Goal: Register for event/course

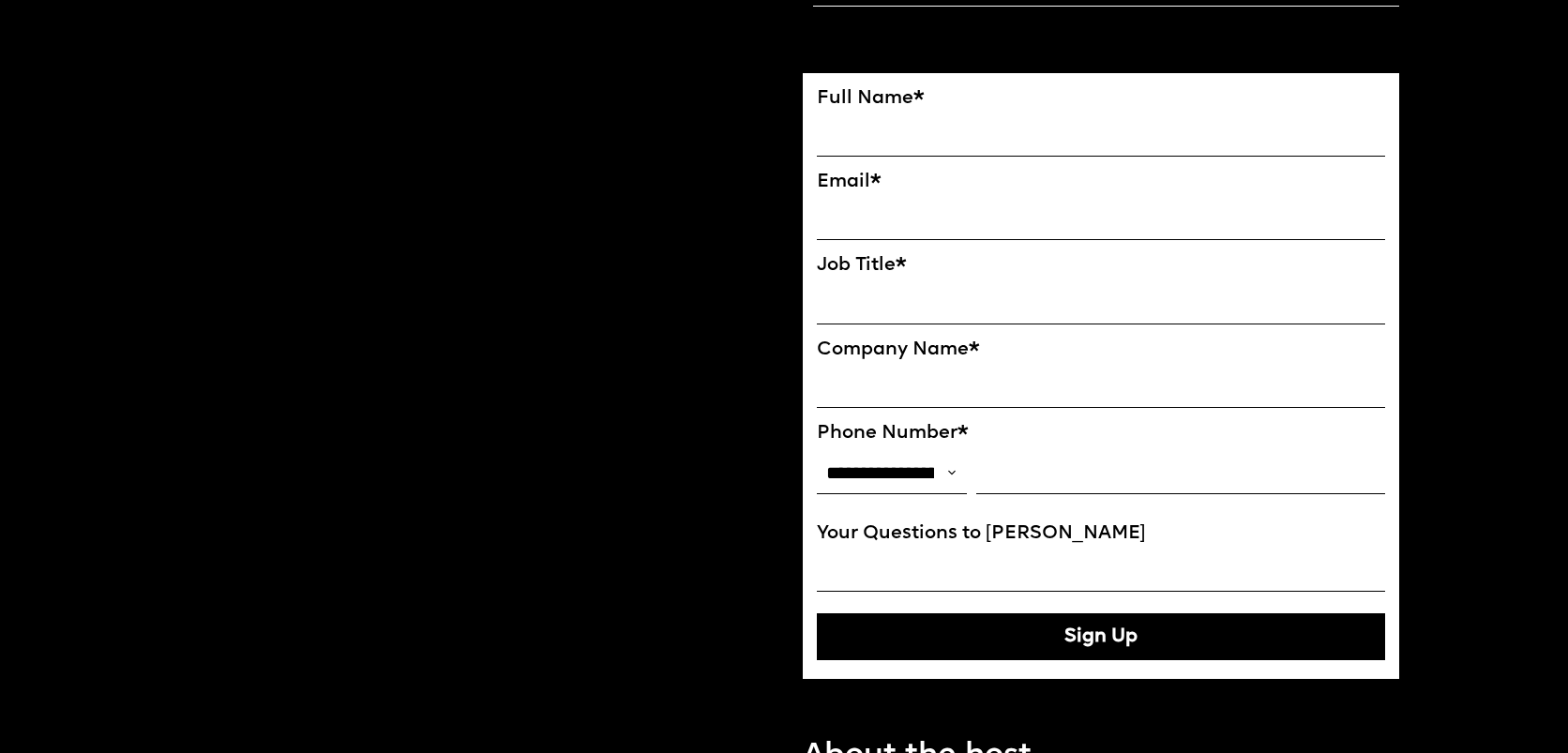
scroll to position [1416, 0]
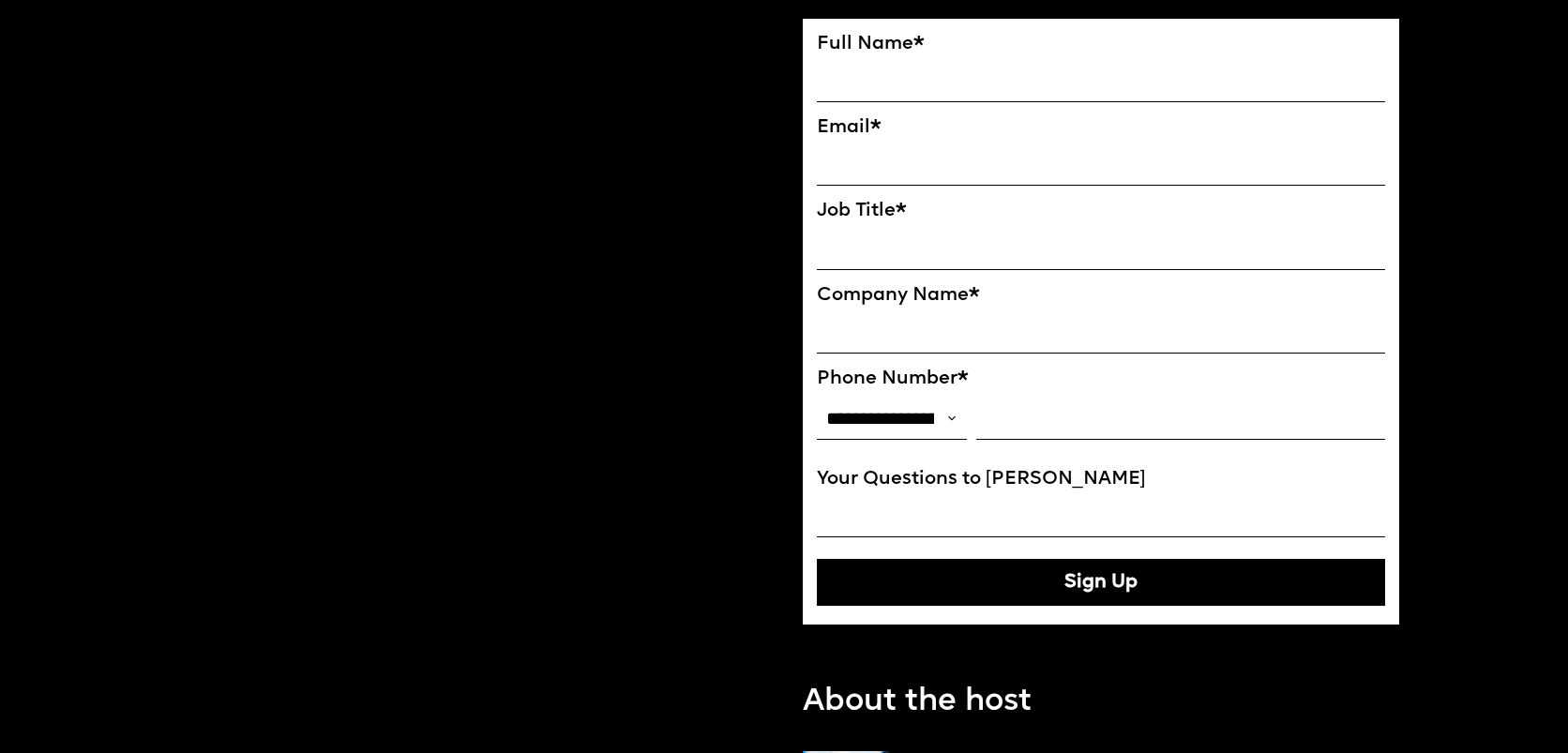
click at [917, 85] on input "FULL NAME" at bounding box center [1101, 81] width 569 height 42
type input "**********"
click at [936, 176] on input "EMAIL*" at bounding box center [1101, 164] width 569 height 42
type input "**********"
click at [928, 267] on input "Job Title*" at bounding box center [1101, 248] width 569 height 42
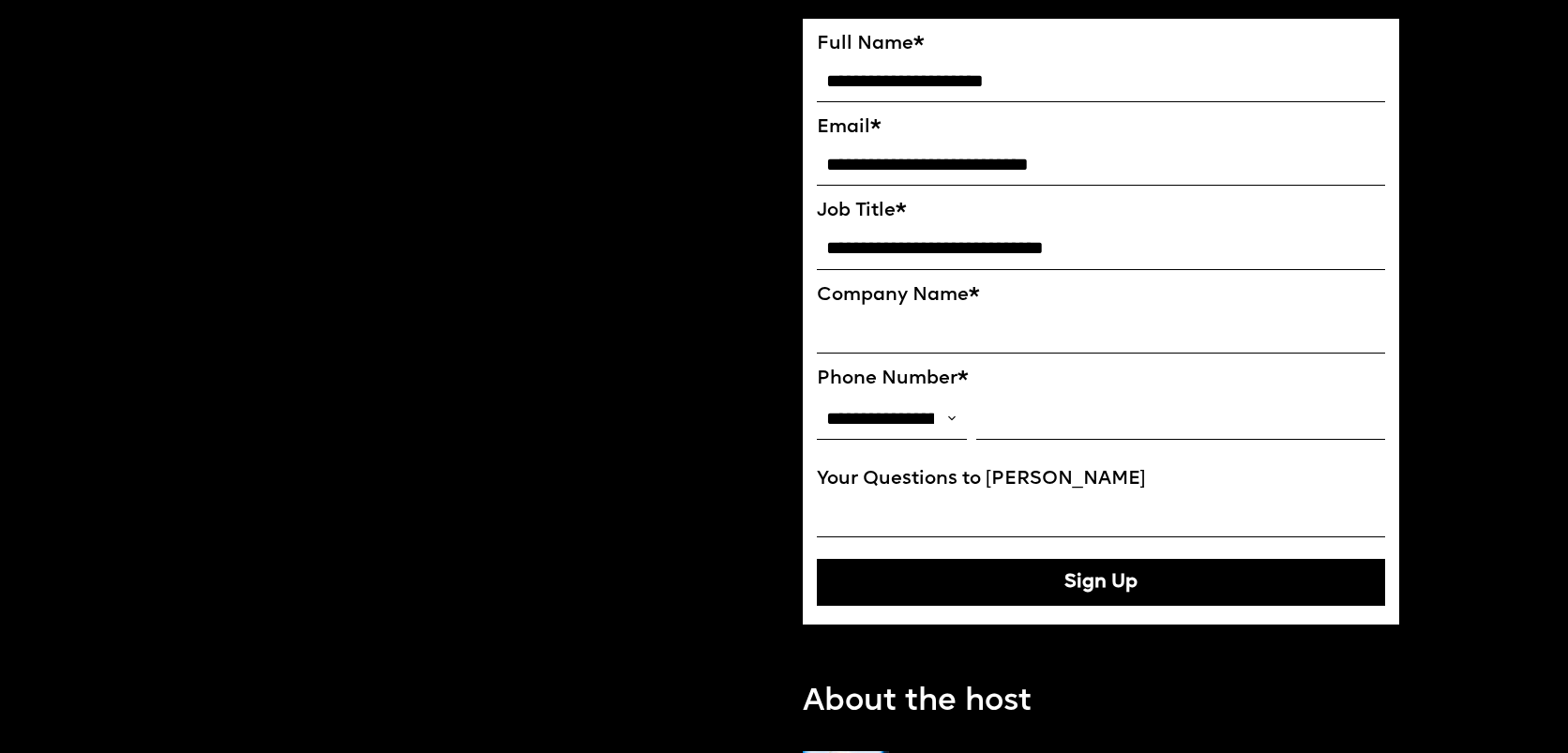
type input "**********"
click at [991, 434] on input "Phone Number*" at bounding box center [1181, 419] width 409 height 42
type input "**********"
click at [1112, 516] on input "Your Questions to Ekaterina" at bounding box center [1101, 516] width 569 height 42
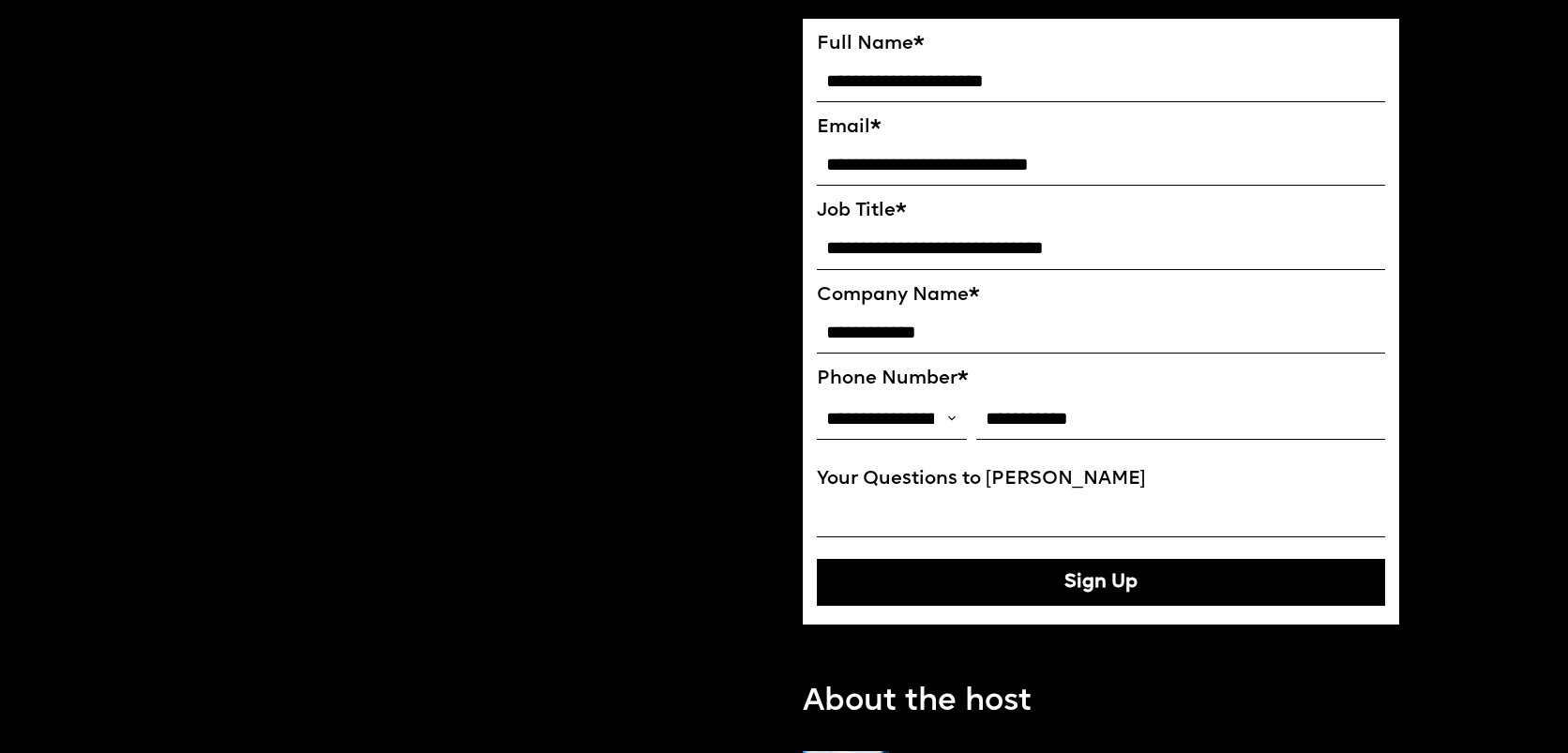
click at [1056, 589] on button "Sign Up" at bounding box center [1101, 582] width 569 height 47
type input "**********"
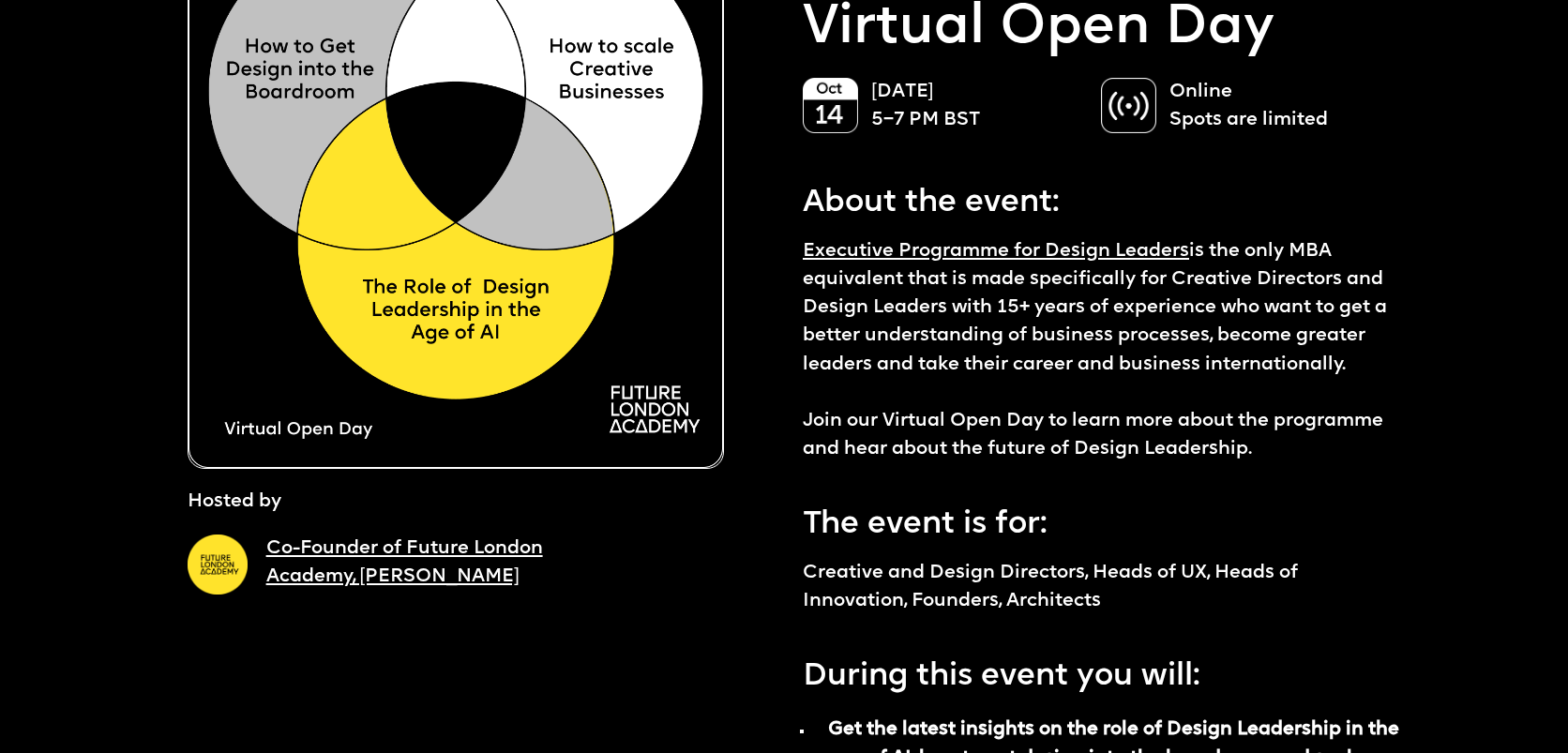
scroll to position [0, 0]
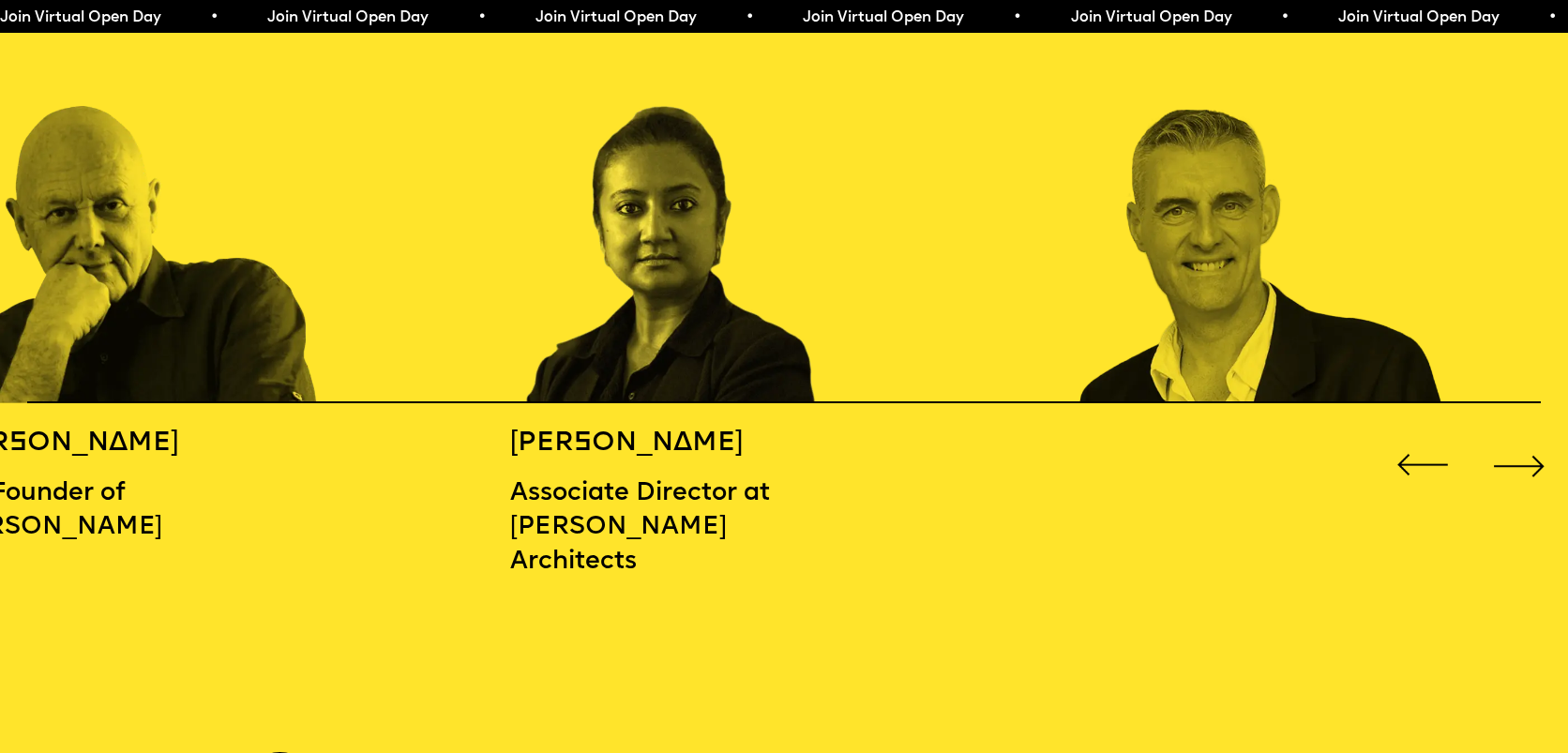
scroll to position [2510, 0]
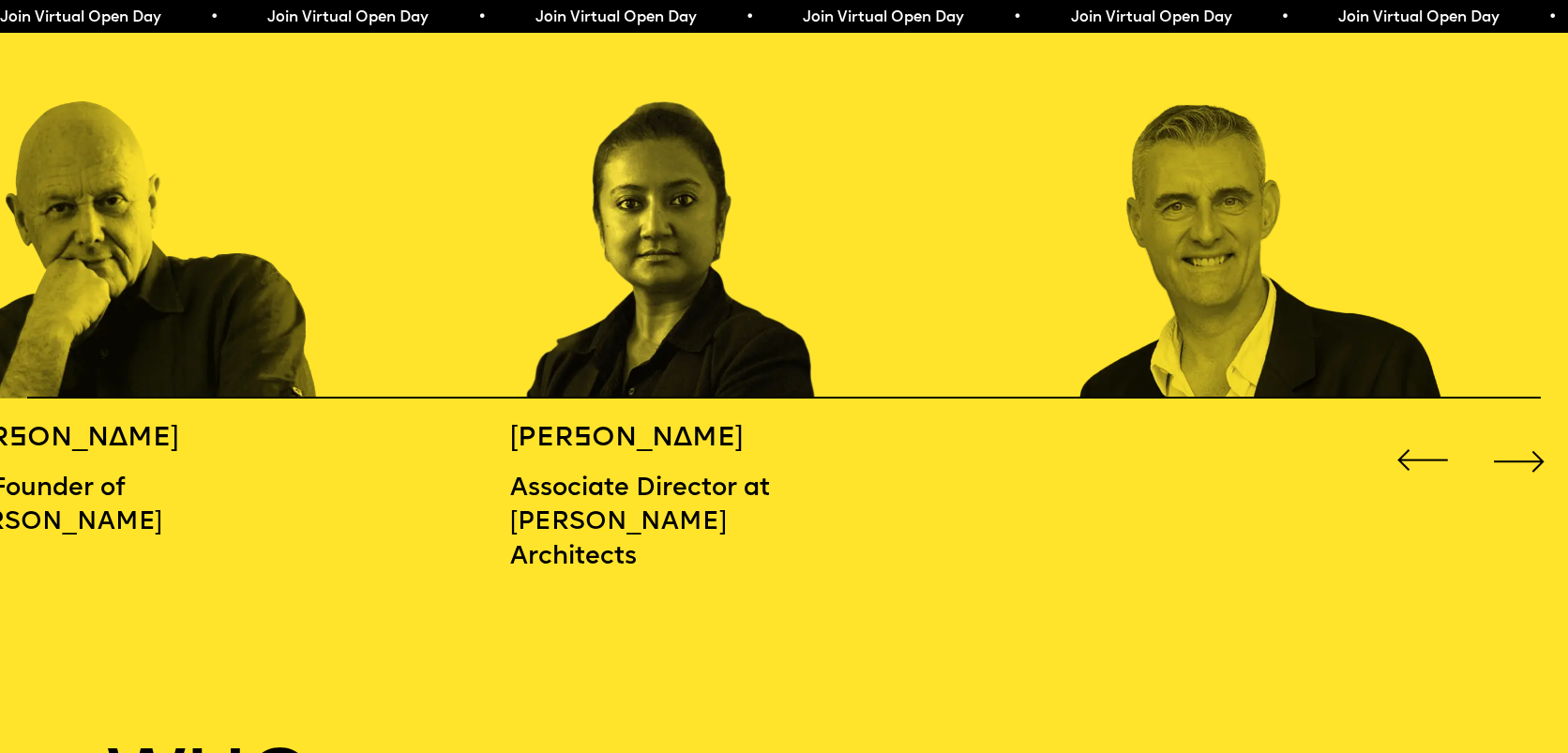
click at [1514, 466] on div "Next slide" at bounding box center [1519, 461] width 63 height 63
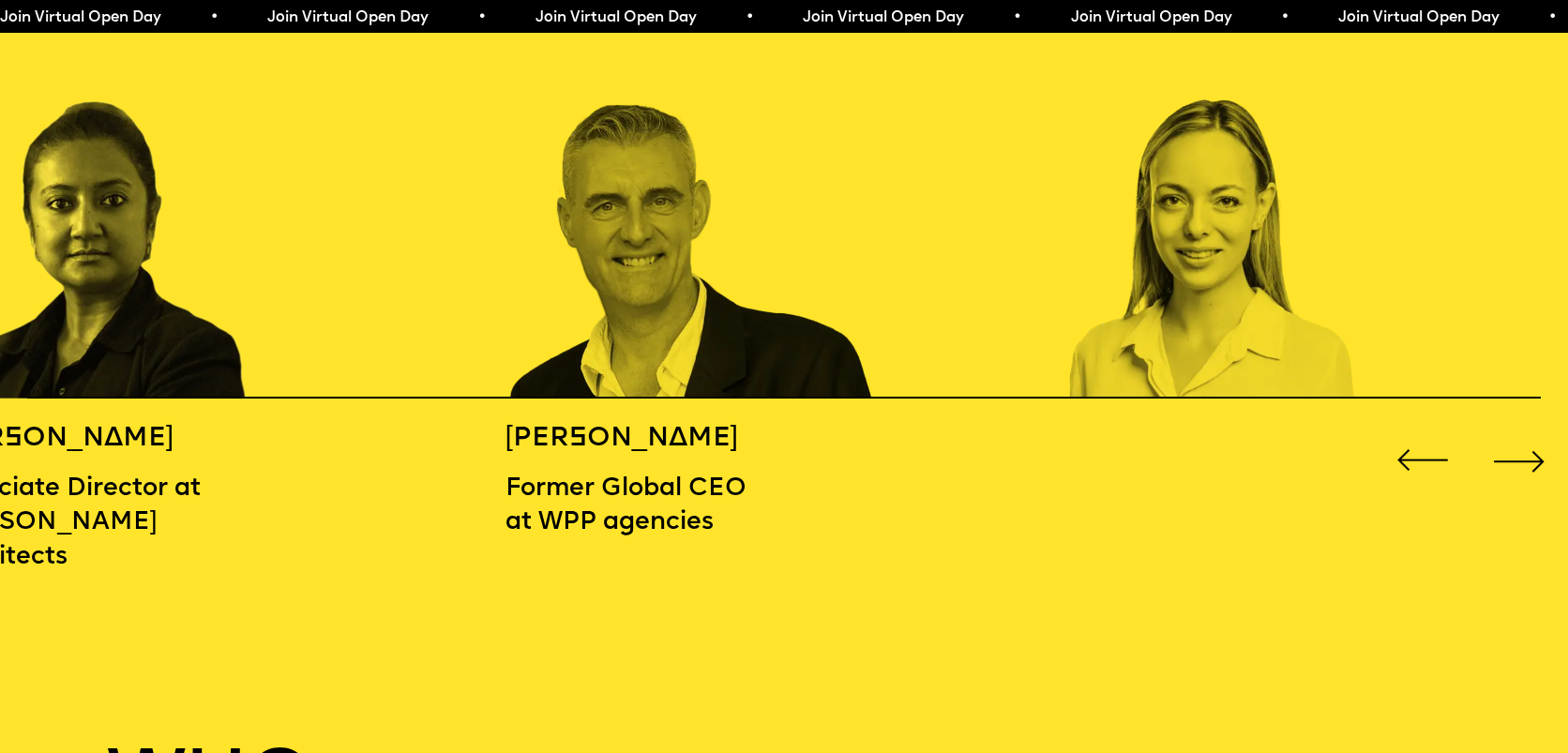
click at [1513, 463] on div "Next slide" at bounding box center [1519, 461] width 63 height 63
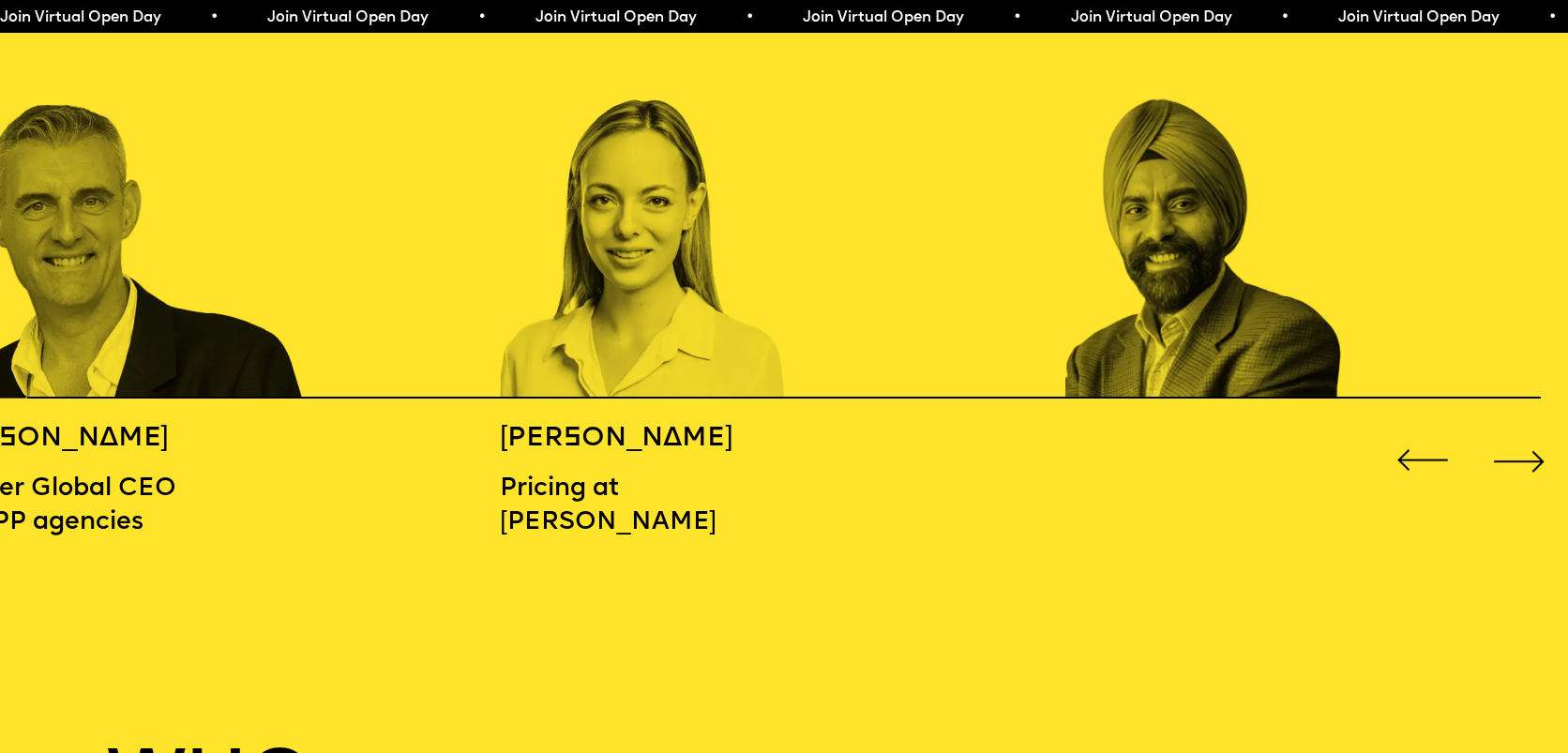
click at [1513, 462] on div "Next slide" at bounding box center [1519, 461] width 63 height 63
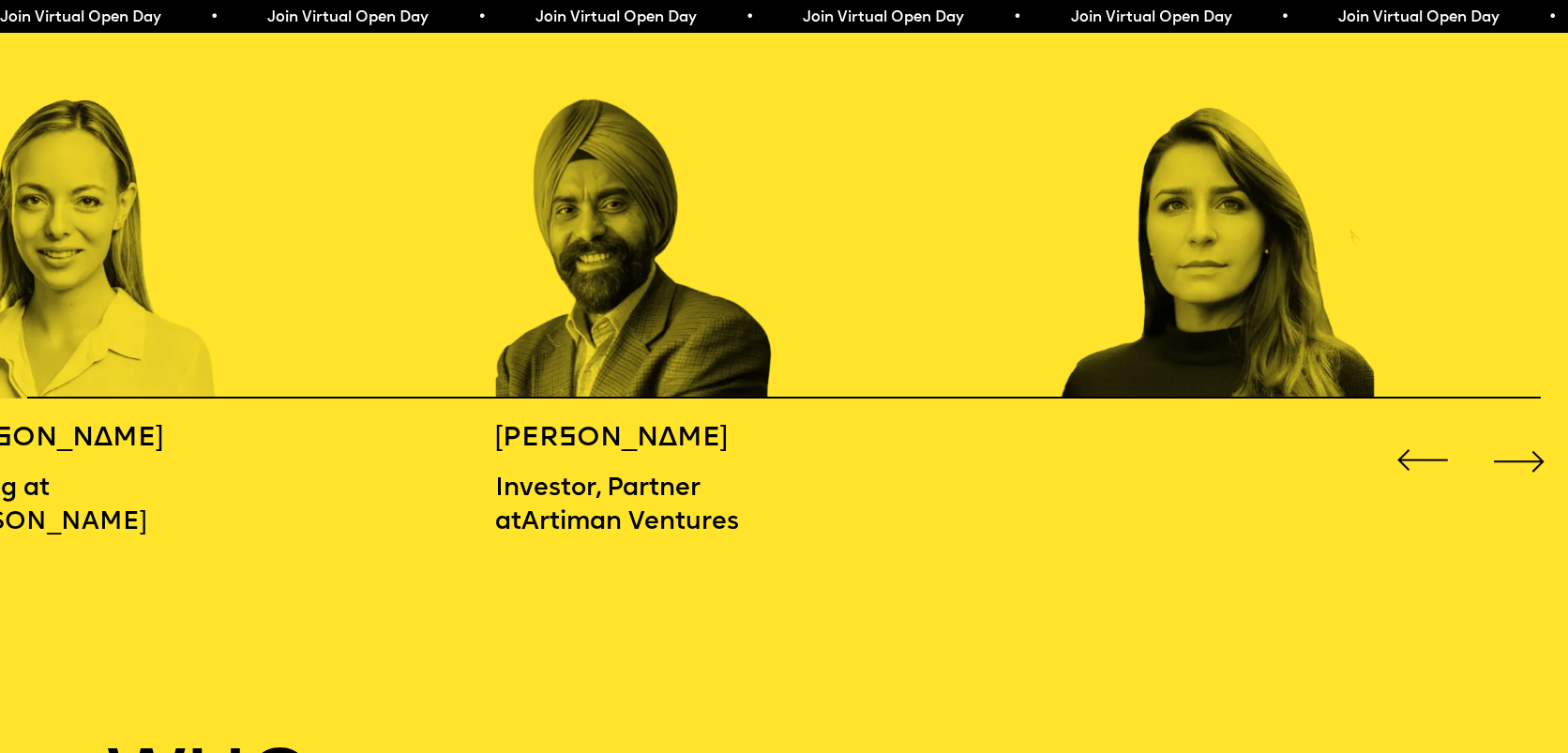
click at [1513, 463] on div "Next slide" at bounding box center [1519, 461] width 63 height 63
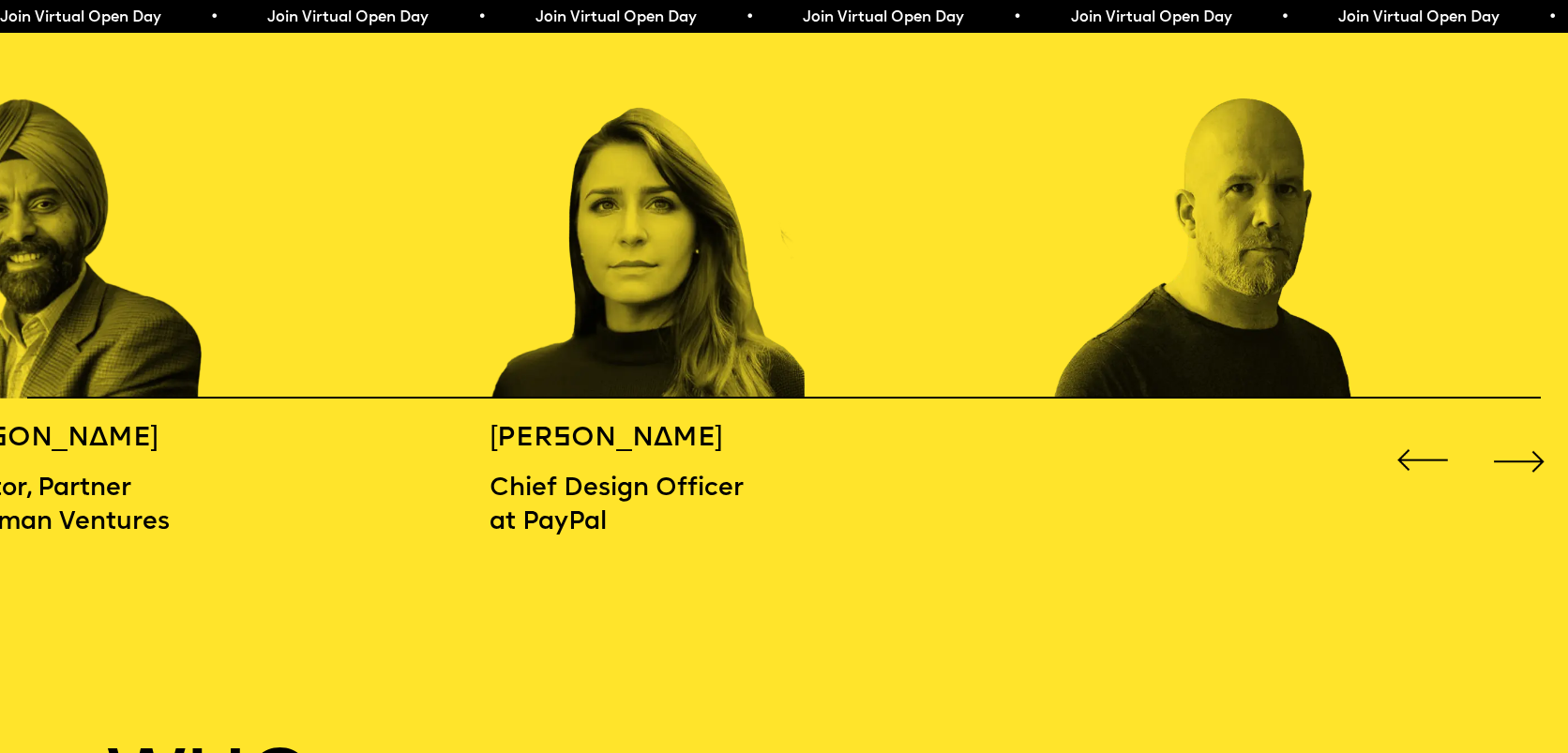
click at [1513, 463] on div "Next slide" at bounding box center [1519, 461] width 63 height 63
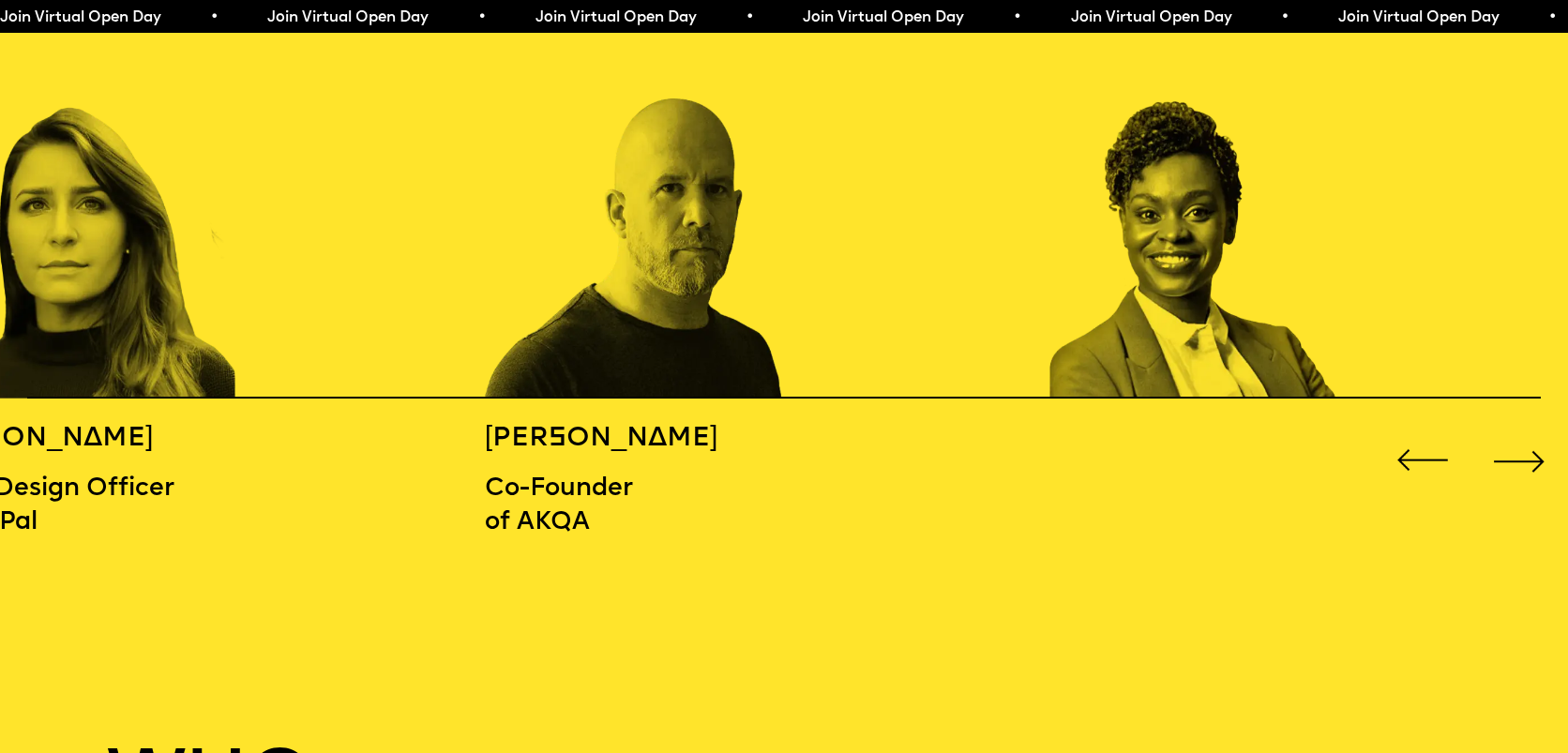
click at [1513, 463] on div "Next slide" at bounding box center [1519, 461] width 63 height 63
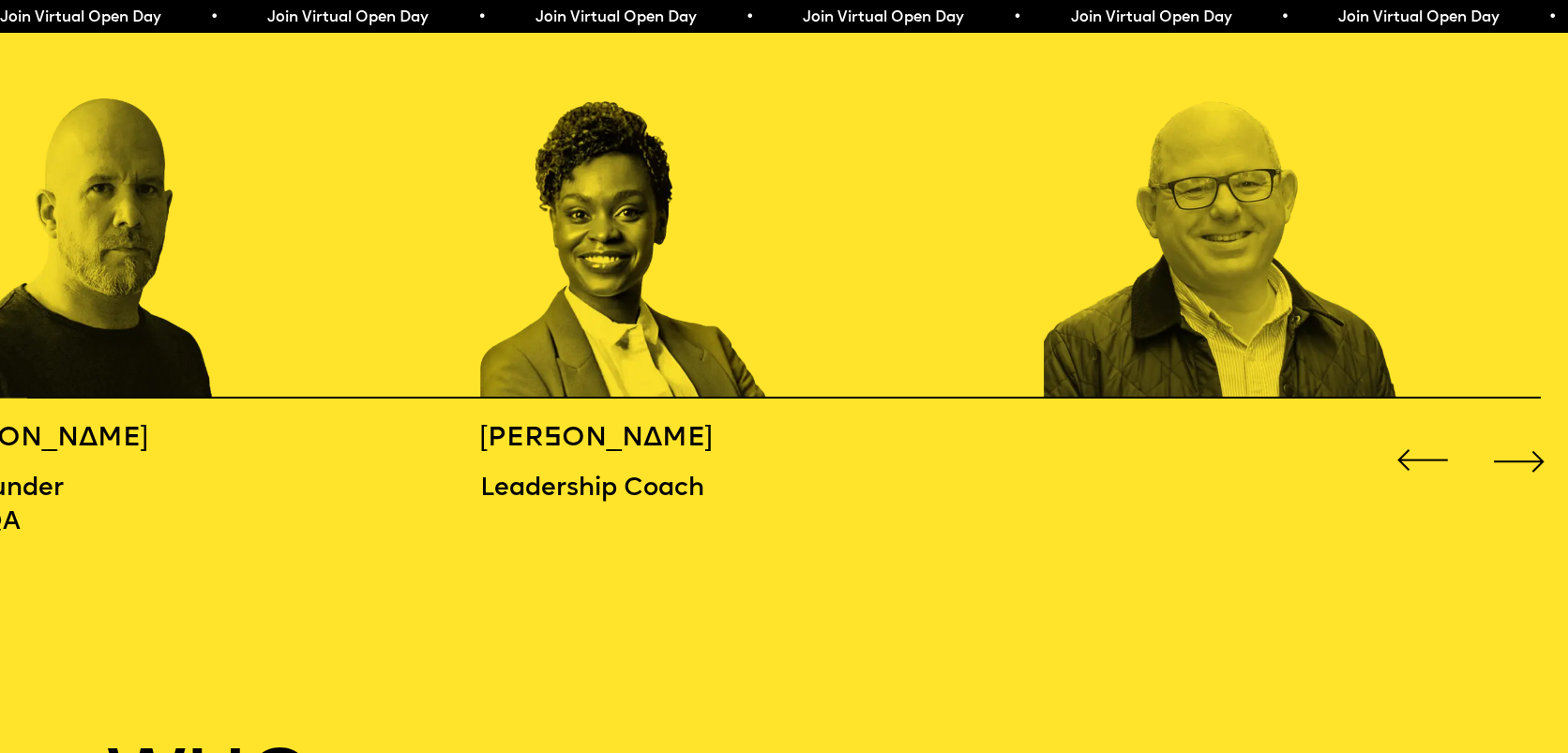
click at [1513, 463] on div "Next slide" at bounding box center [1519, 461] width 63 height 63
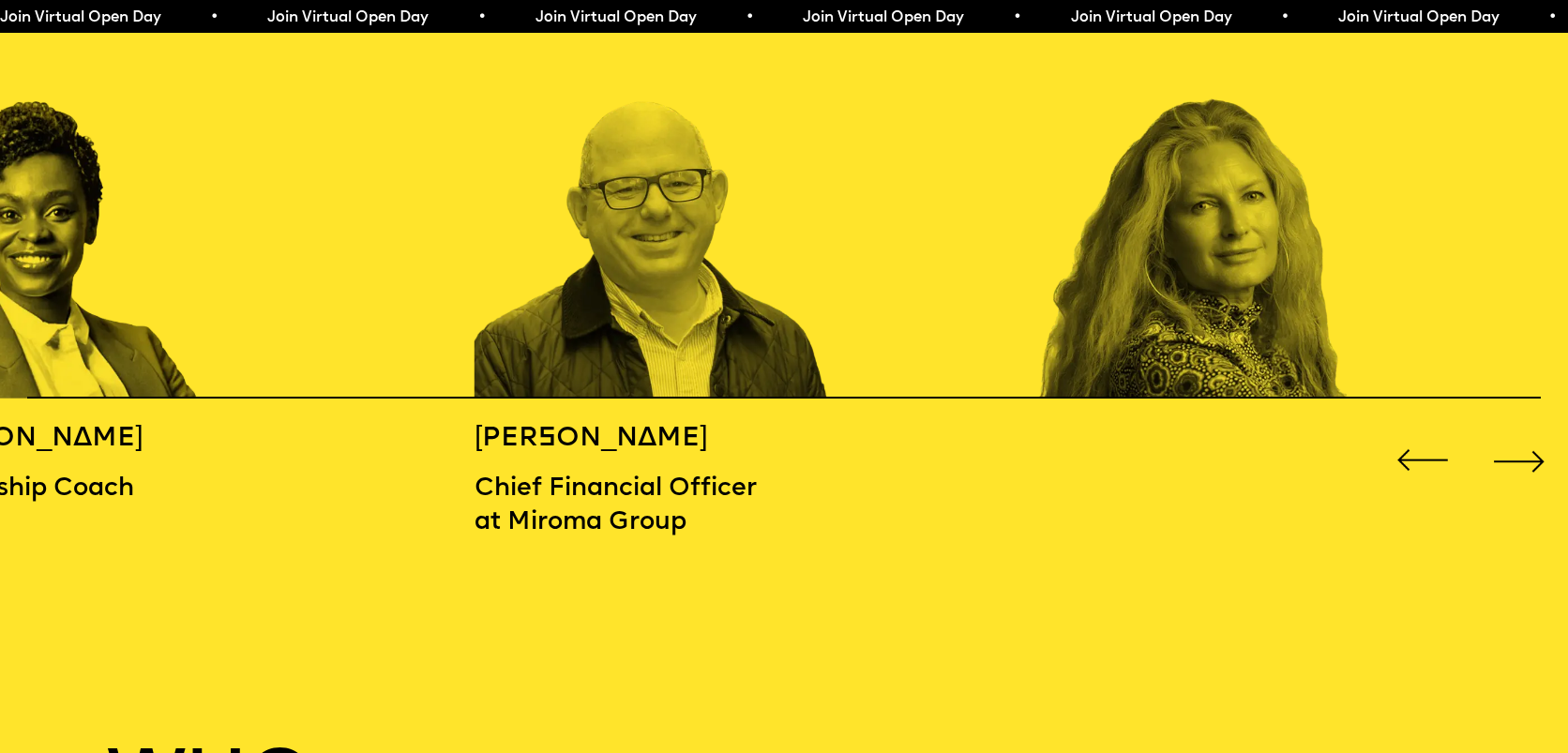
click at [1513, 464] on div "Next slide" at bounding box center [1519, 461] width 63 height 63
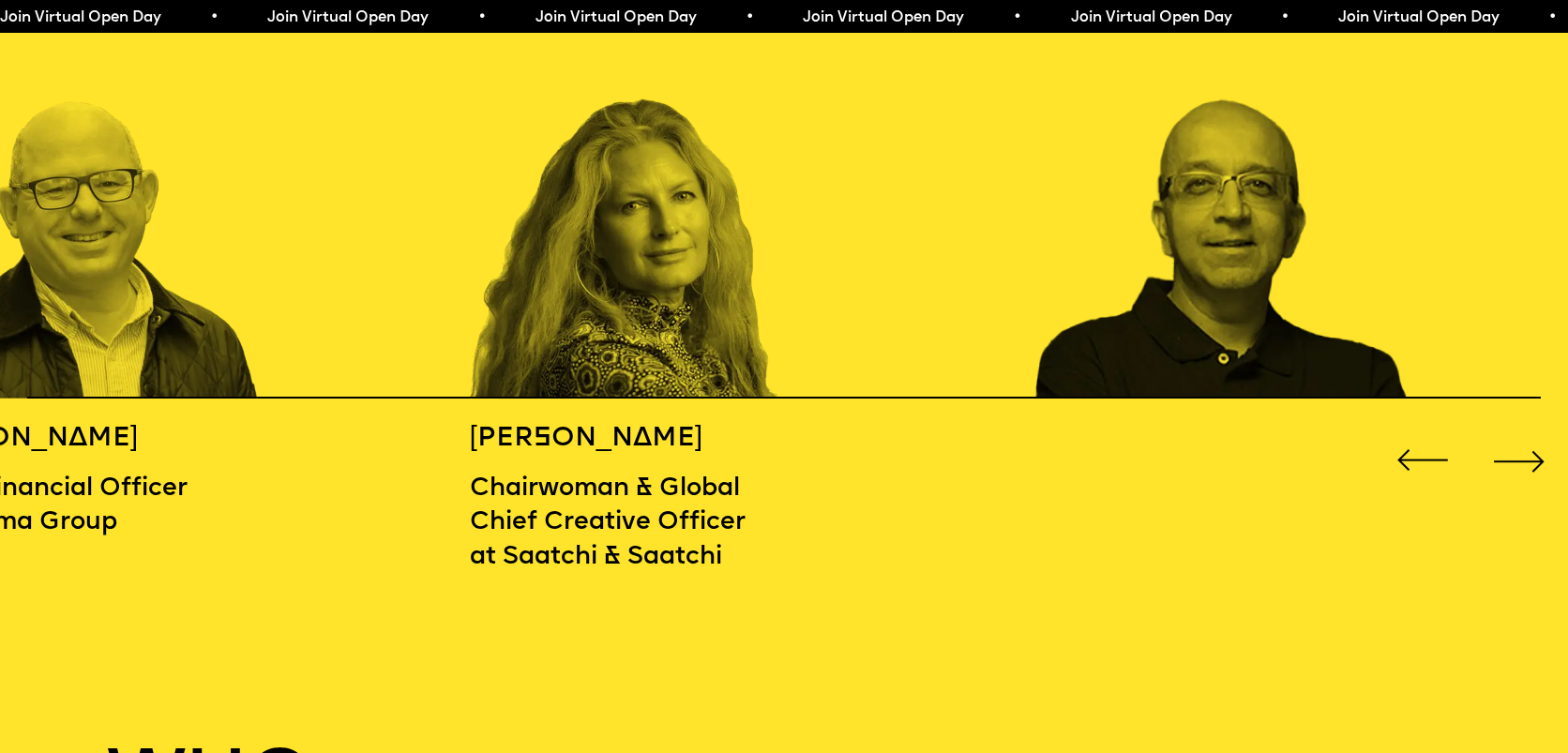
click at [1513, 464] on div "Next slide" at bounding box center [1519, 461] width 63 height 63
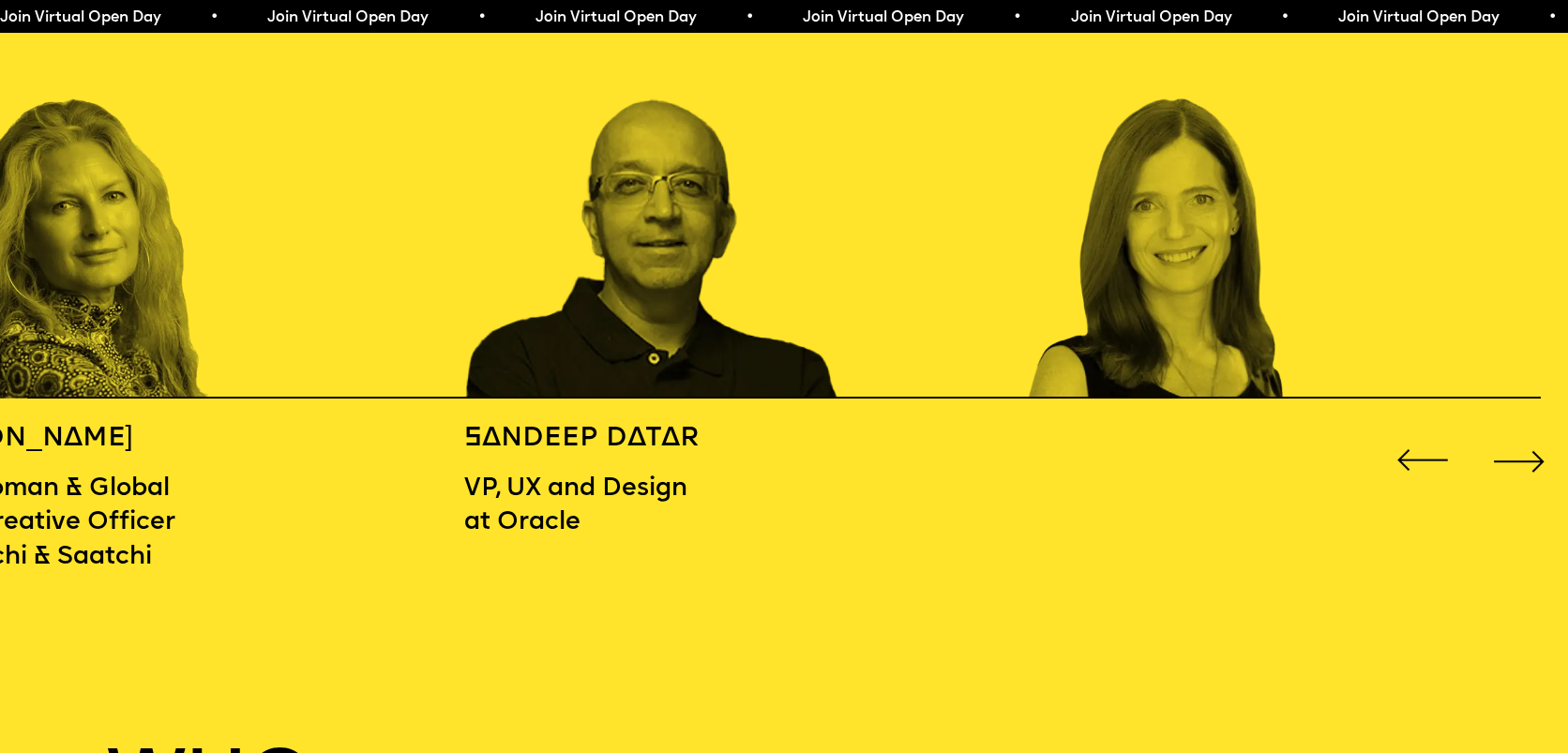
click at [1513, 464] on div "Next slide" at bounding box center [1519, 461] width 63 height 63
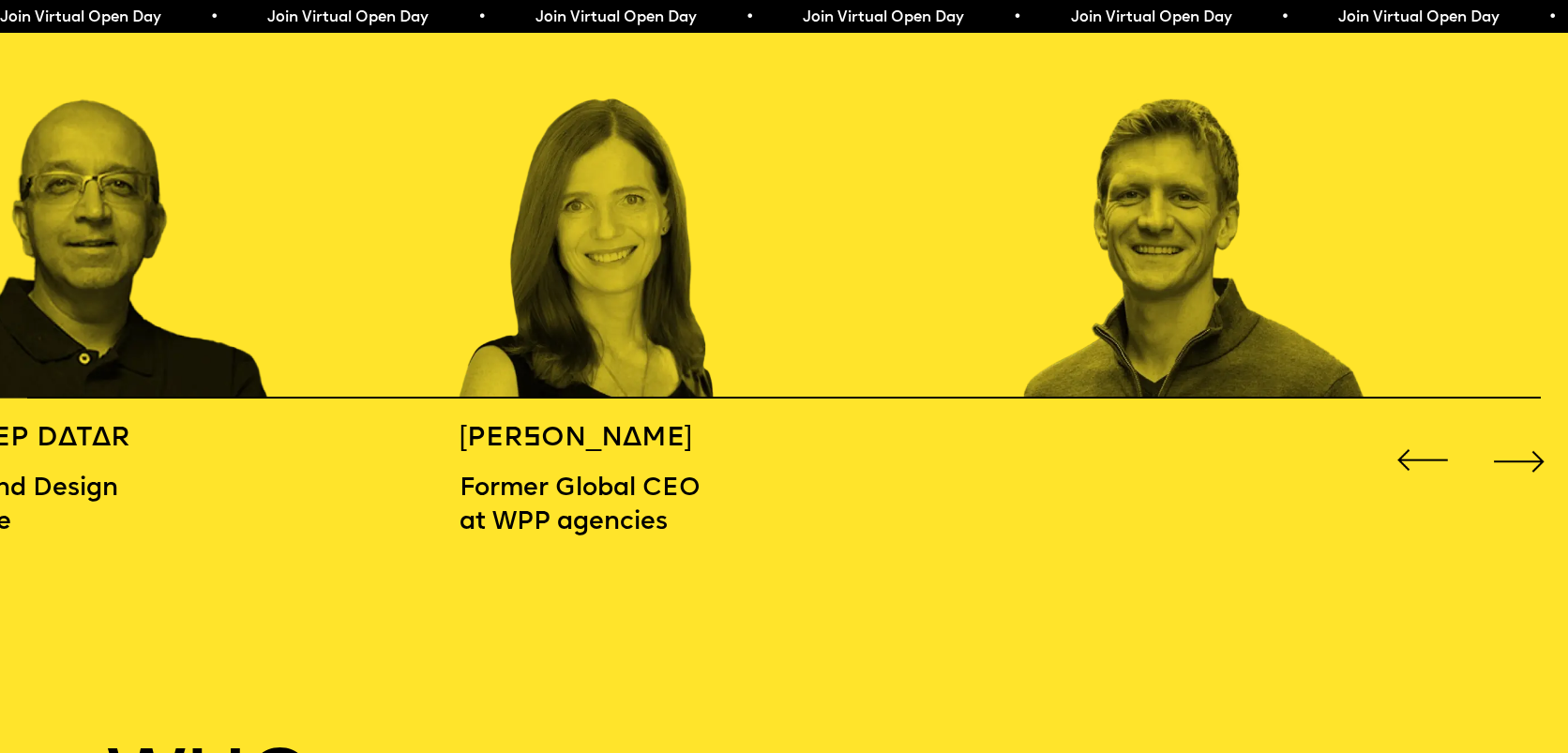
click at [1512, 464] on div "Next slide" at bounding box center [1519, 461] width 63 height 63
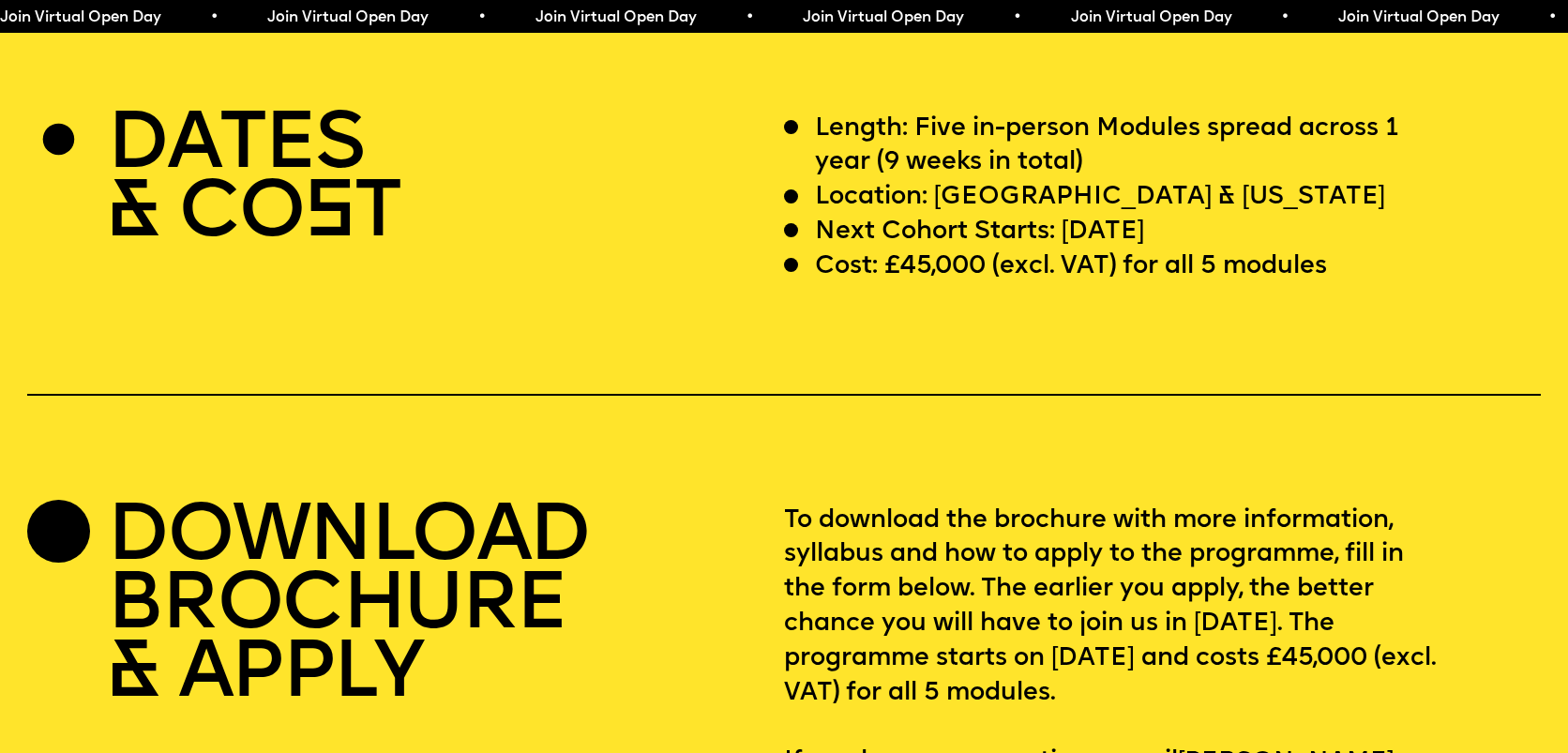
scroll to position [6393, 0]
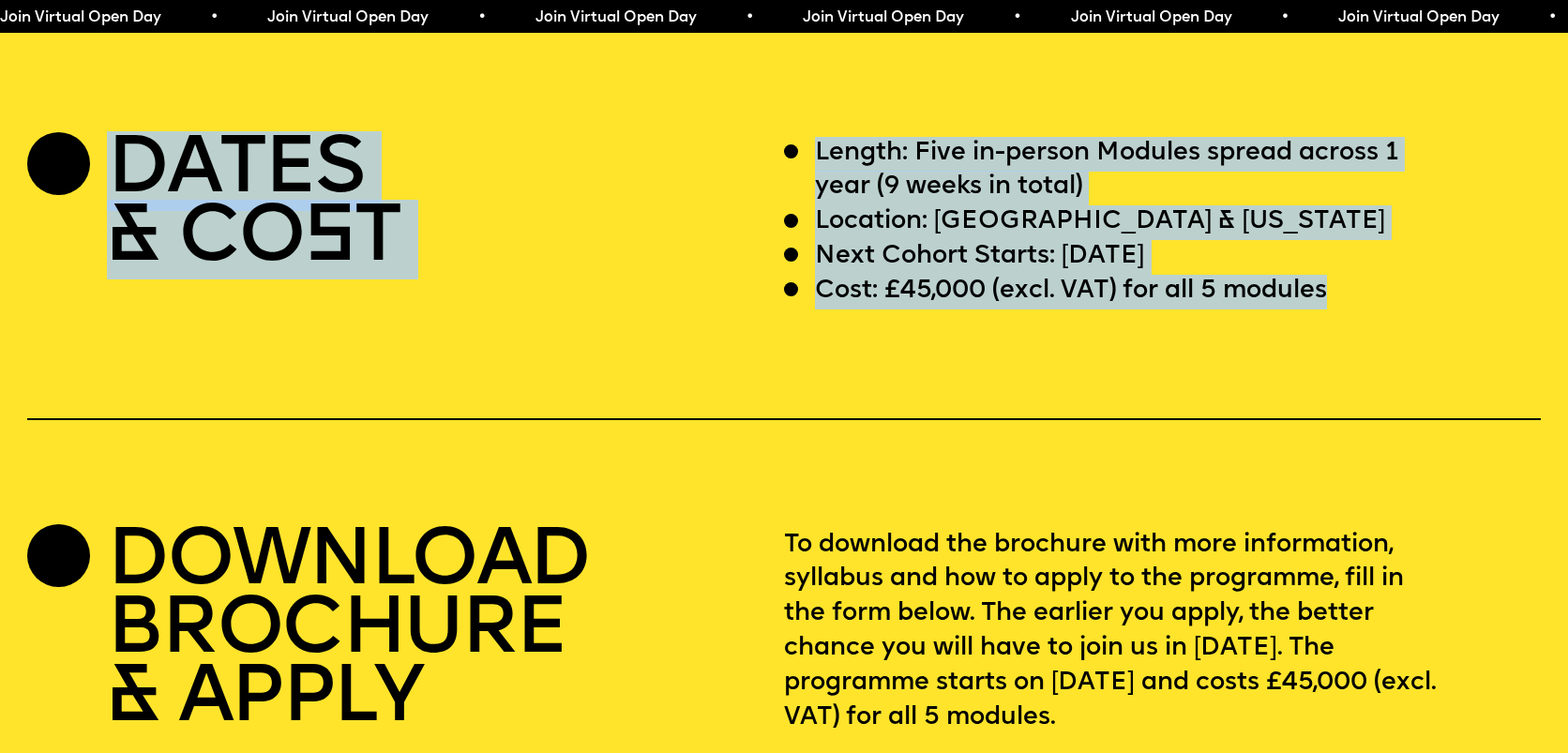
drag, startPoint x: 1335, startPoint y: 350, endPoint x: 738, endPoint y: 199, distance: 615.8
click at [738, 199] on div "DATES & CO S T Length: Five in-person Modules spread across 1 year (9 weeks in …" at bounding box center [784, 223] width 1514 height 173
click at [1121, 206] on p "Length: Five in-person Modules spread across 1 year (9 weeks in total)" at bounding box center [1131, 171] width 633 height 69
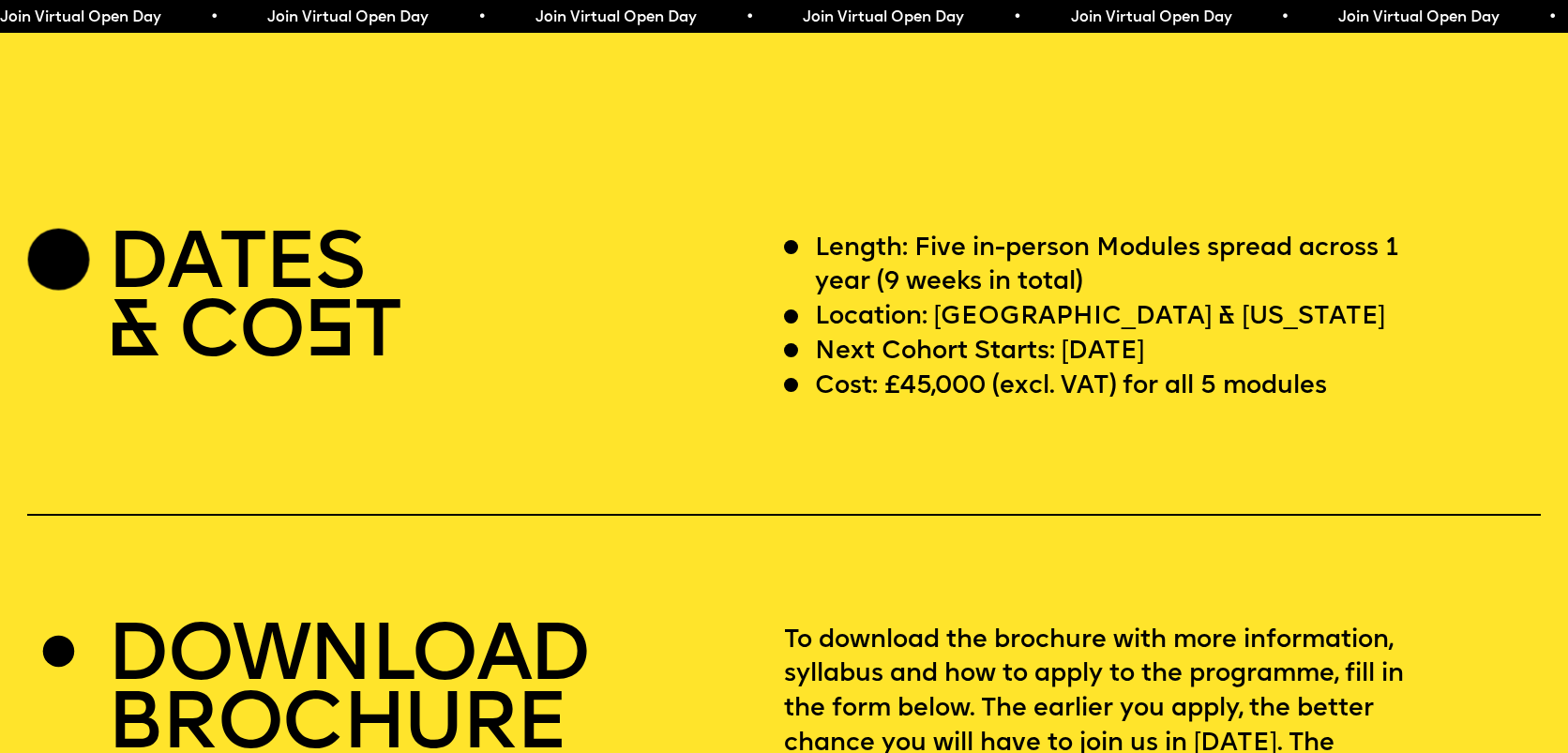
scroll to position [6305, 0]
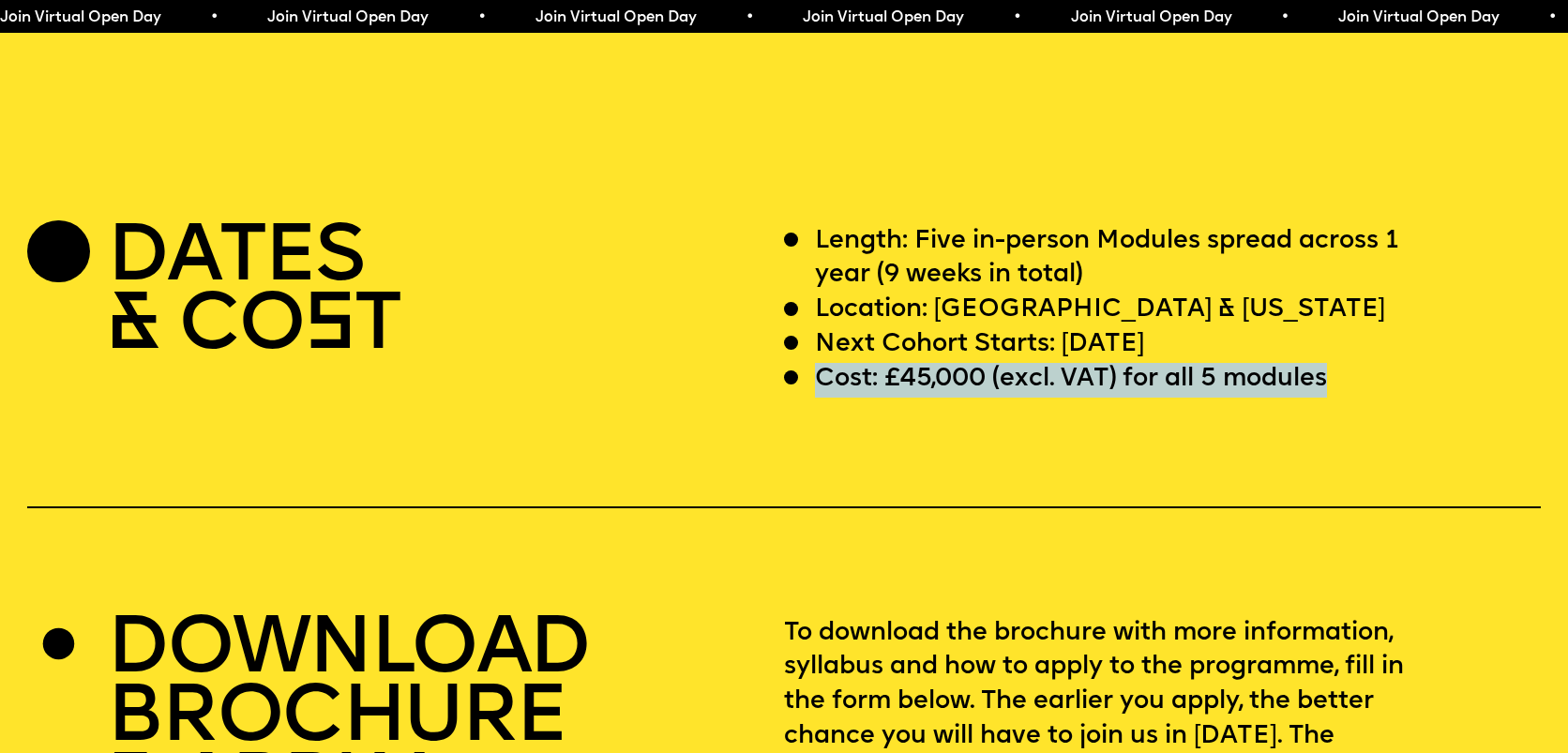
drag, startPoint x: 794, startPoint y: 428, endPoint x: 1360, endPoint y: 440, distance: 566.1
click at [1360, 398] on div "Cost: £45,000 (excl. VAT) for all 5 modules" at bounding box center [1116, 380] width 663 height 35
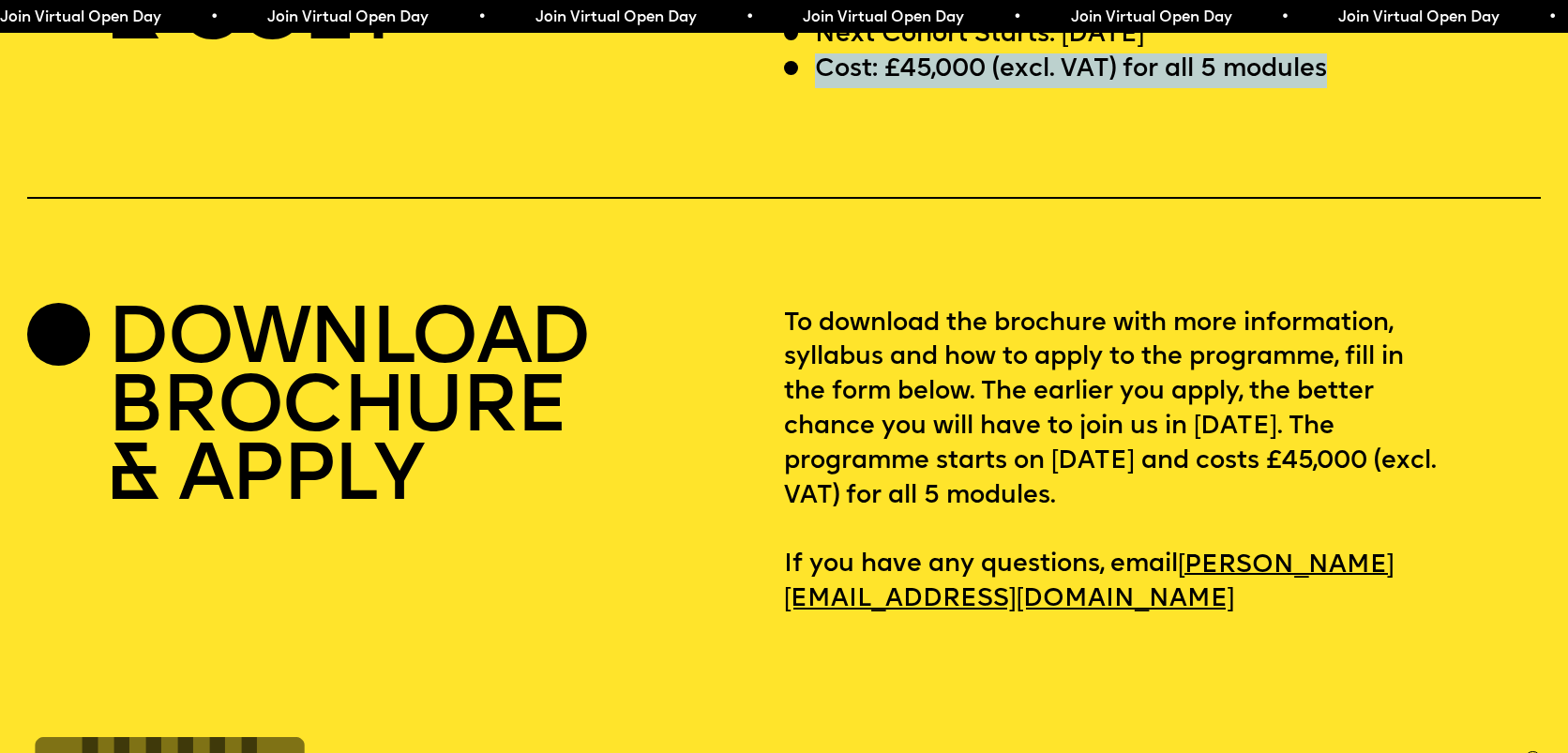
scroll to position [6616, 0]
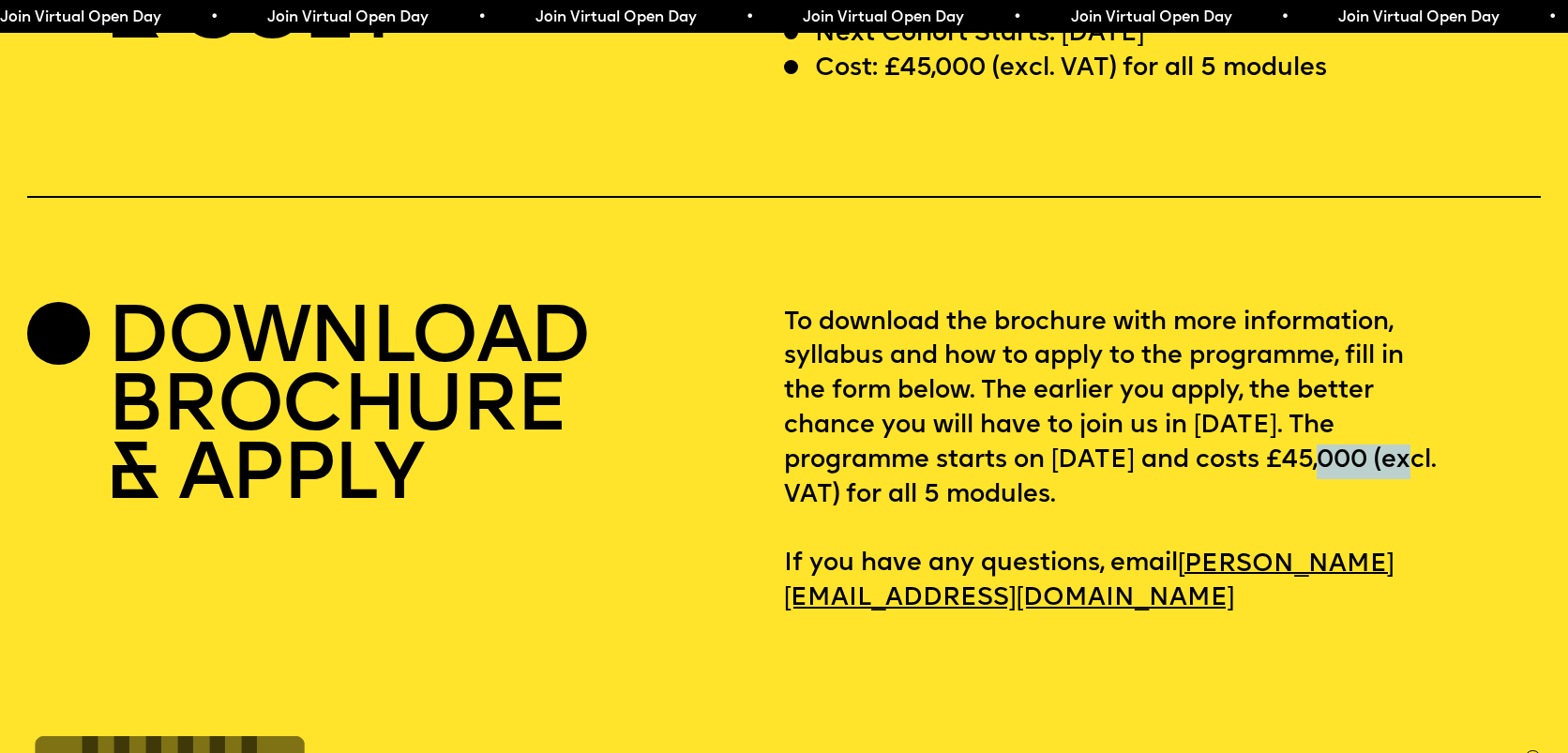
drag, startPoint x: 789, startPoint y: 567, endPoint x: 887, endPoint y: 565, distance: 98.0
click at [887, 565] on p "To download the brochure with more information, syllabus and how to apply to th…" at bounding box center [1162, 461] width 757 height 311
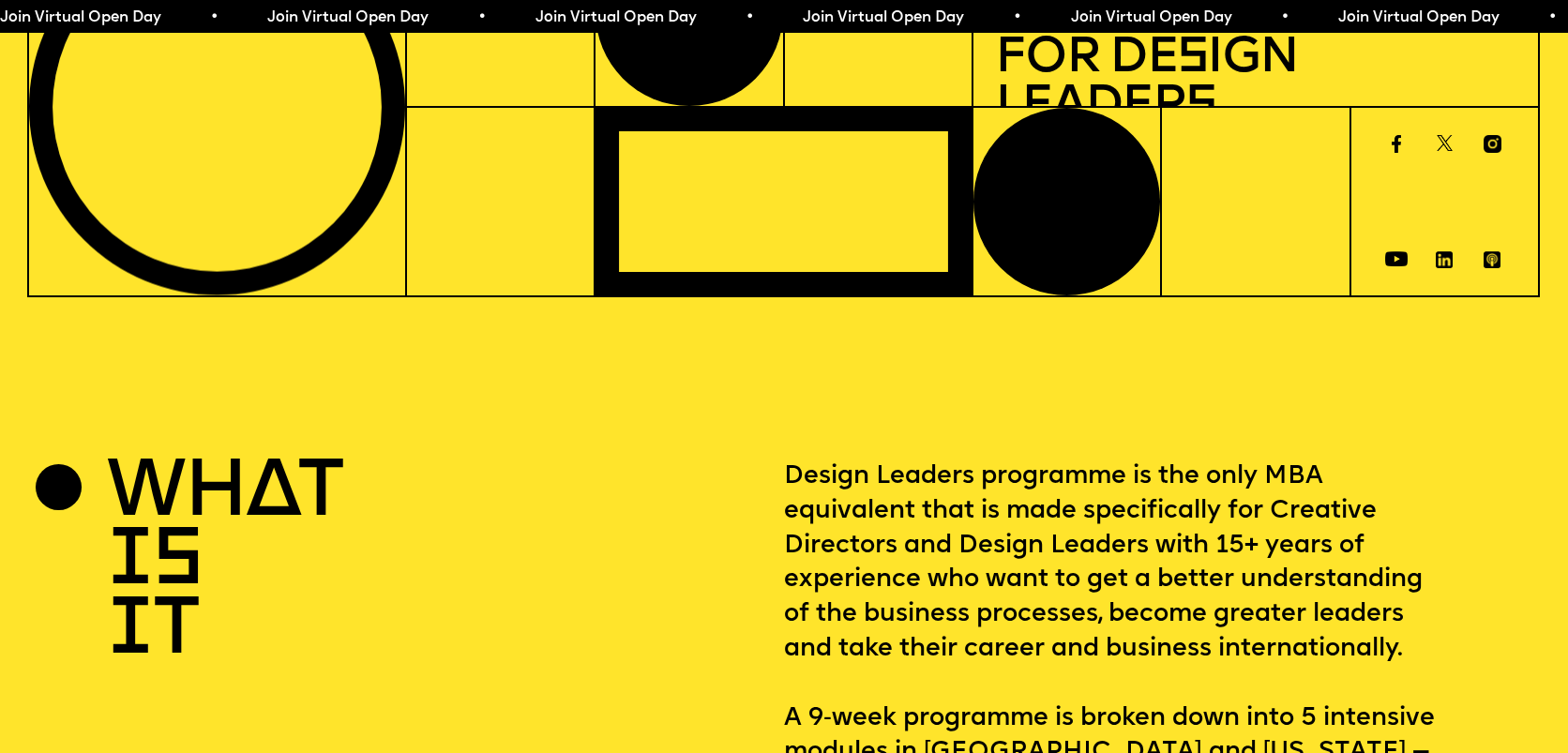
scroll to position [0, 0]
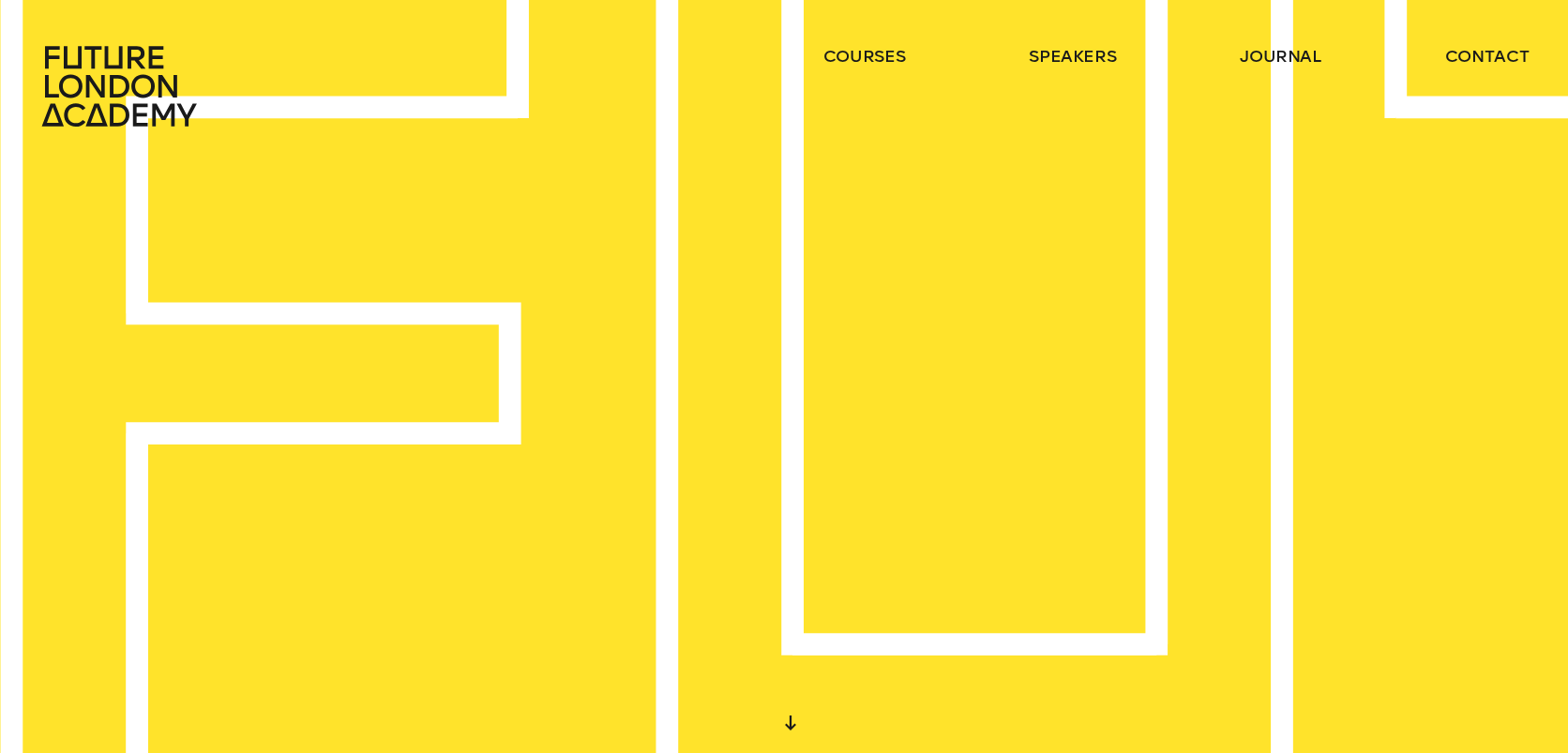
click at [673, 272] on div "START DESIGNING YOUR FUTURE [DATE]" at bounding box center [784, 376] width 1568 height 753
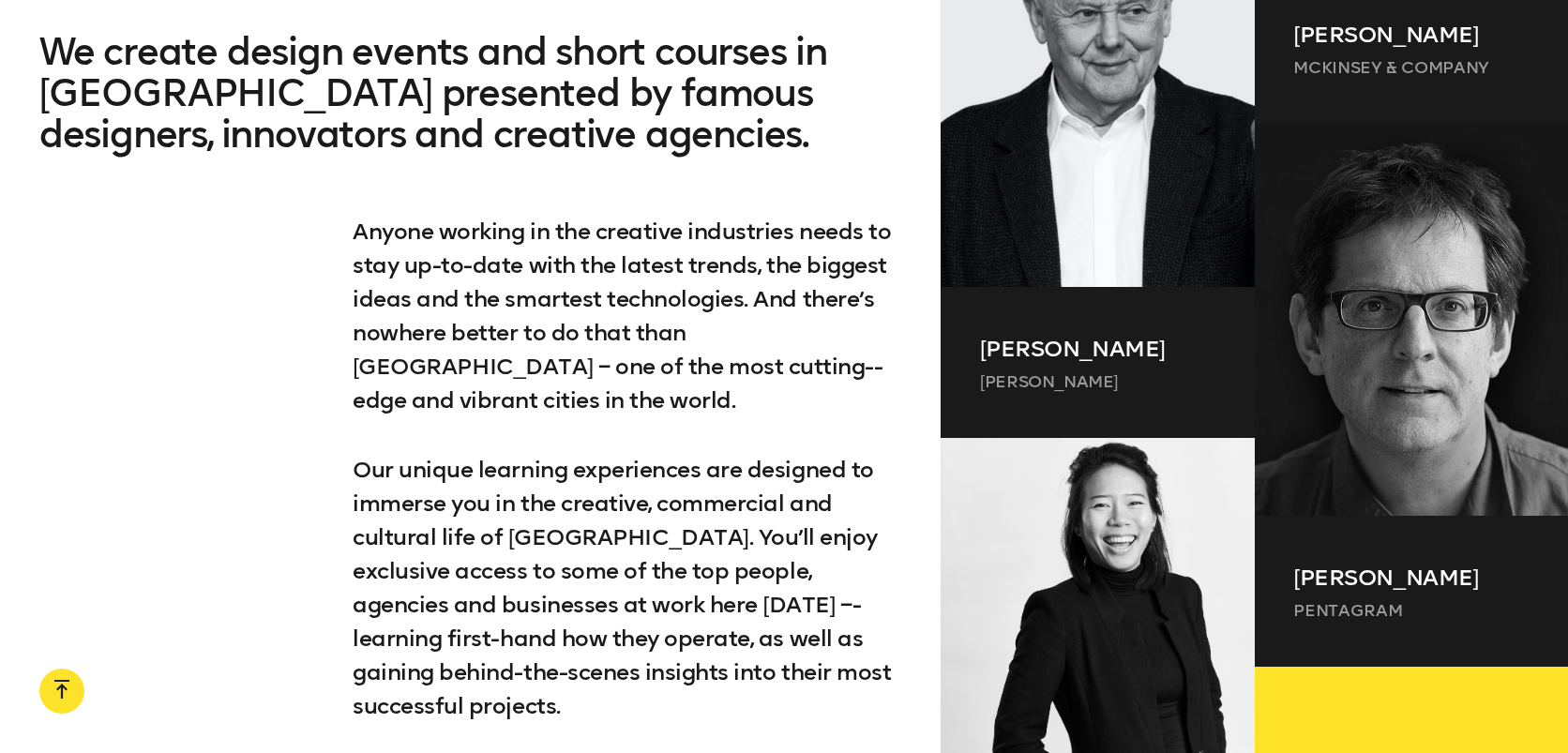
scroll to position [1740, 0]
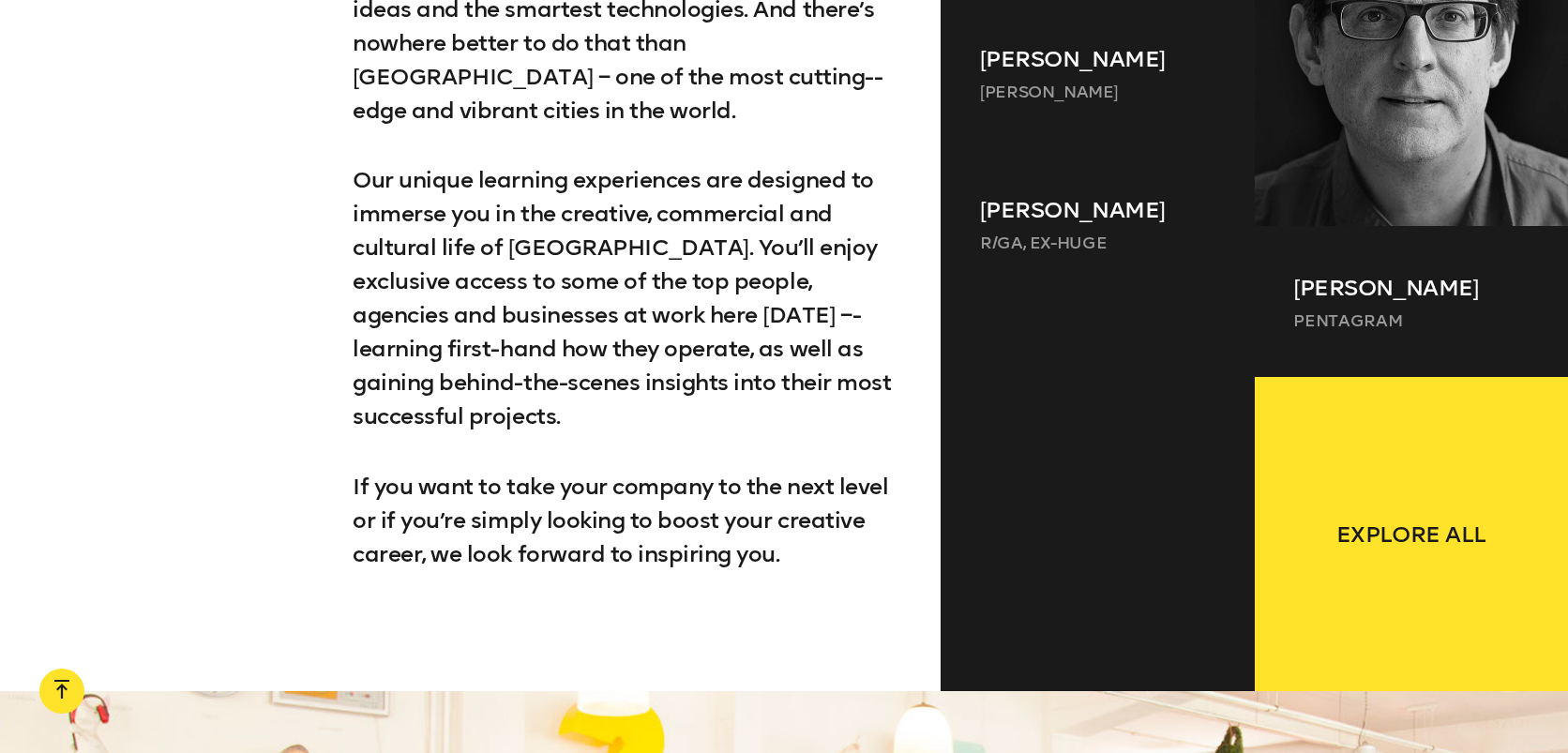
click at [1191, 432] on div at bounding box center [1098, 472] width 313 height 347
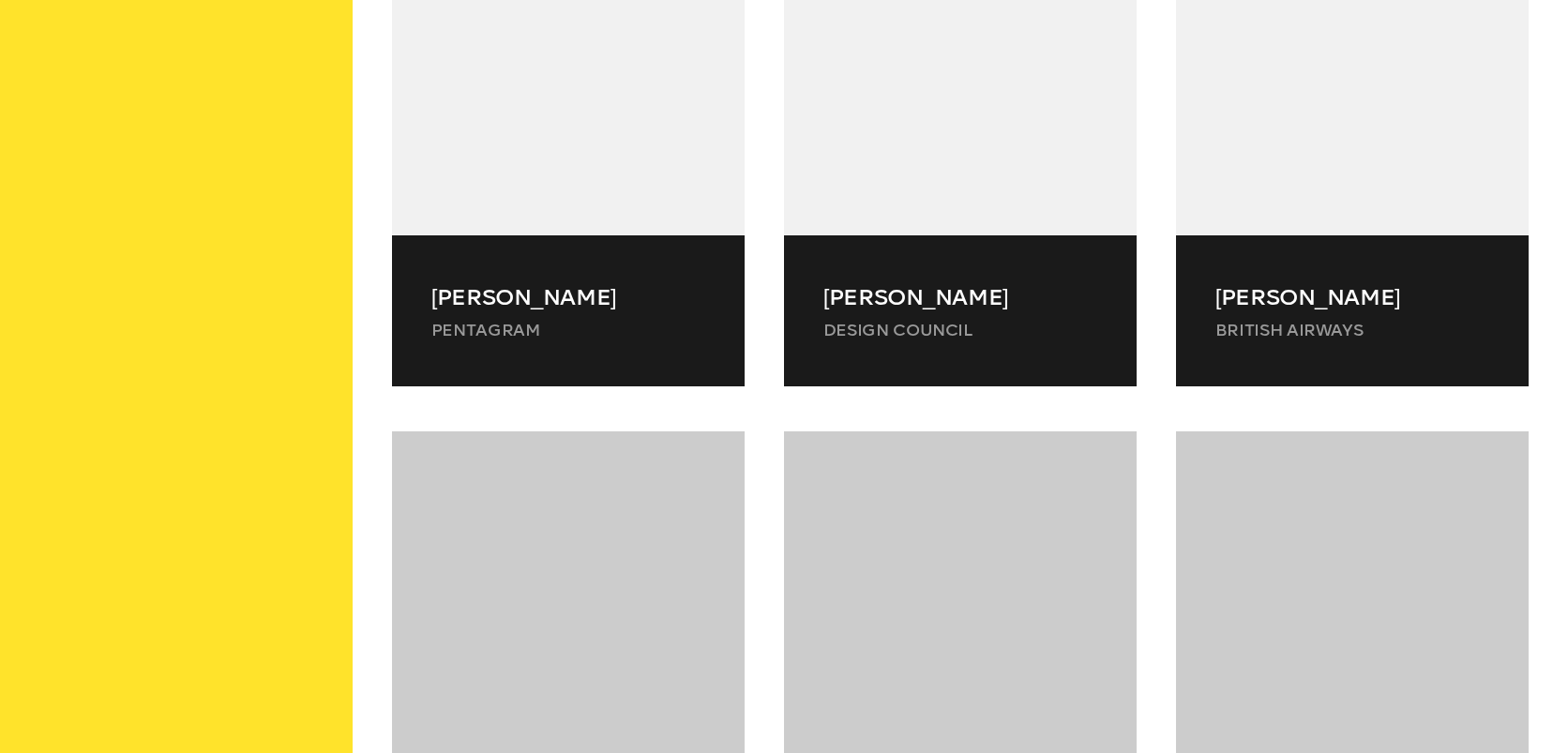
scroll to position [896, 0]
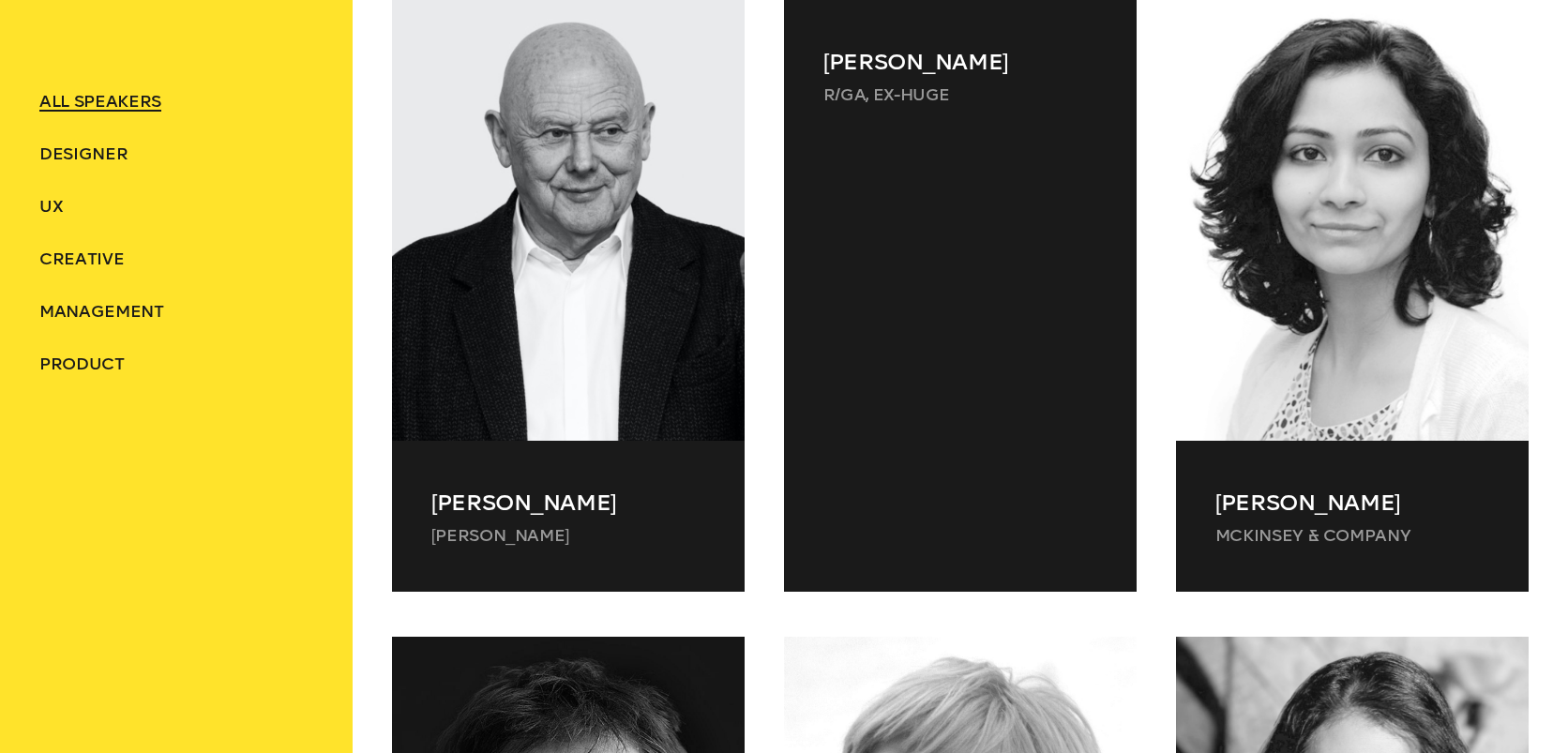
click at [891, 442] on div at bounding box center [960, 348] width 352 height 396
